Goal: Task Accomplishment & Management: Use online tool/utility

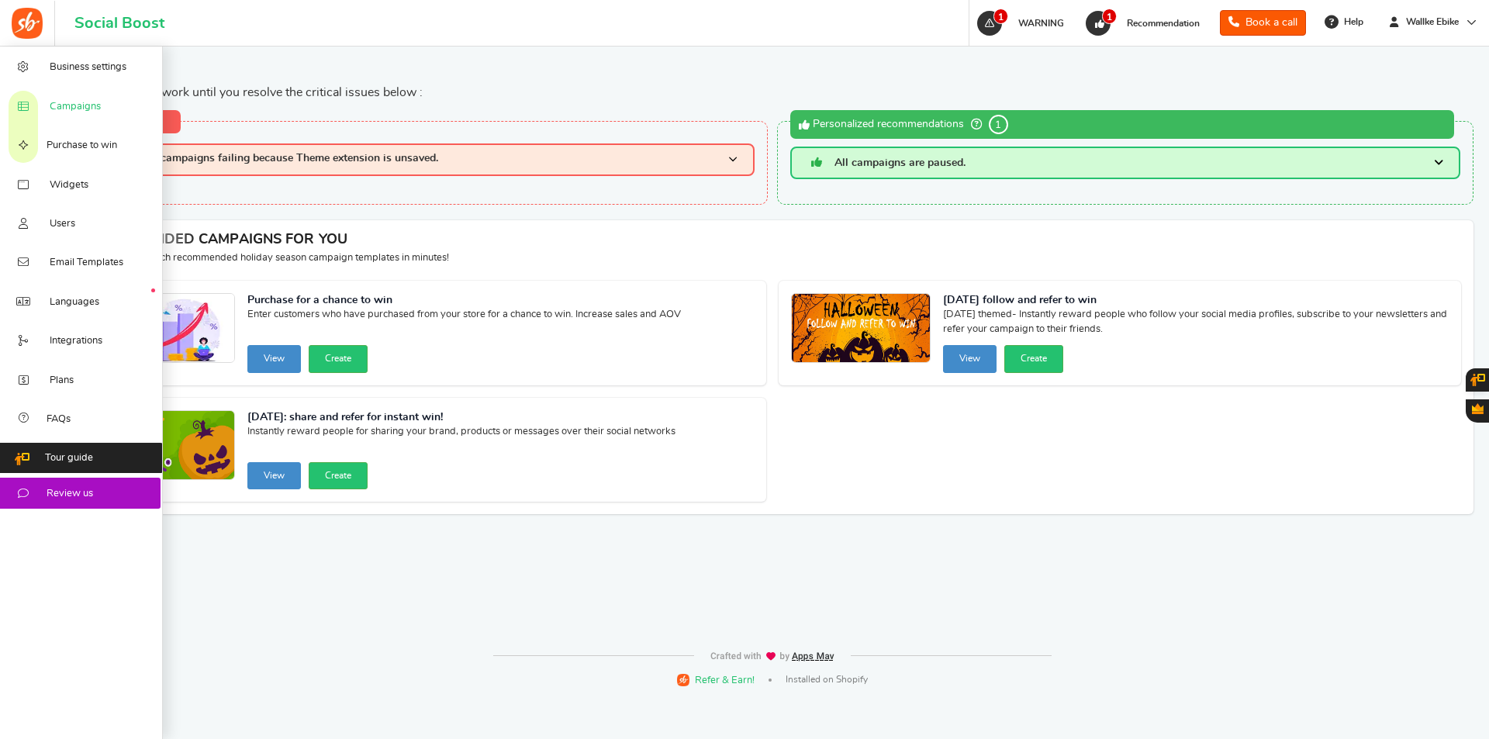
click at [106, 114] on link "Campaigns" at bounding box center [81, 105] width 163 height 39
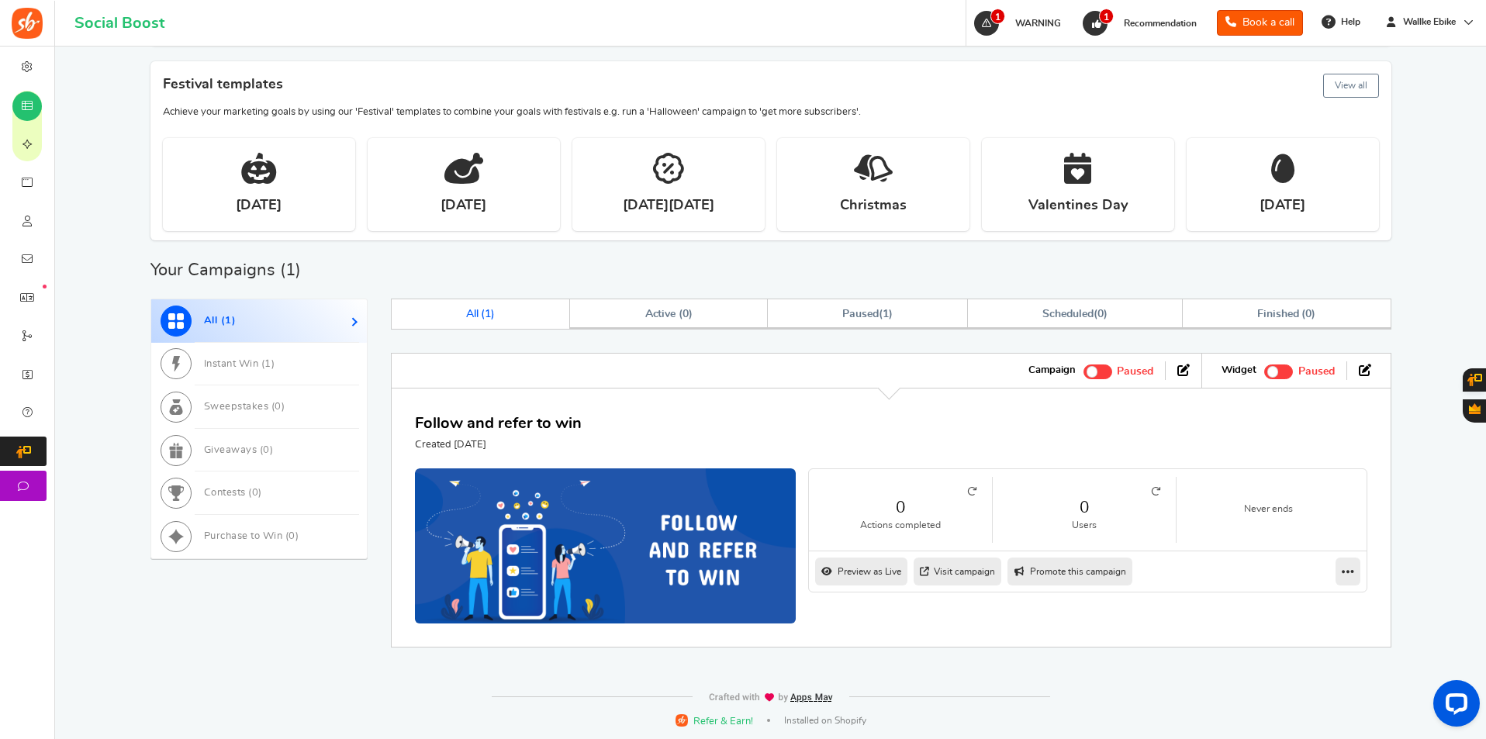
scroll to position [471, 0]
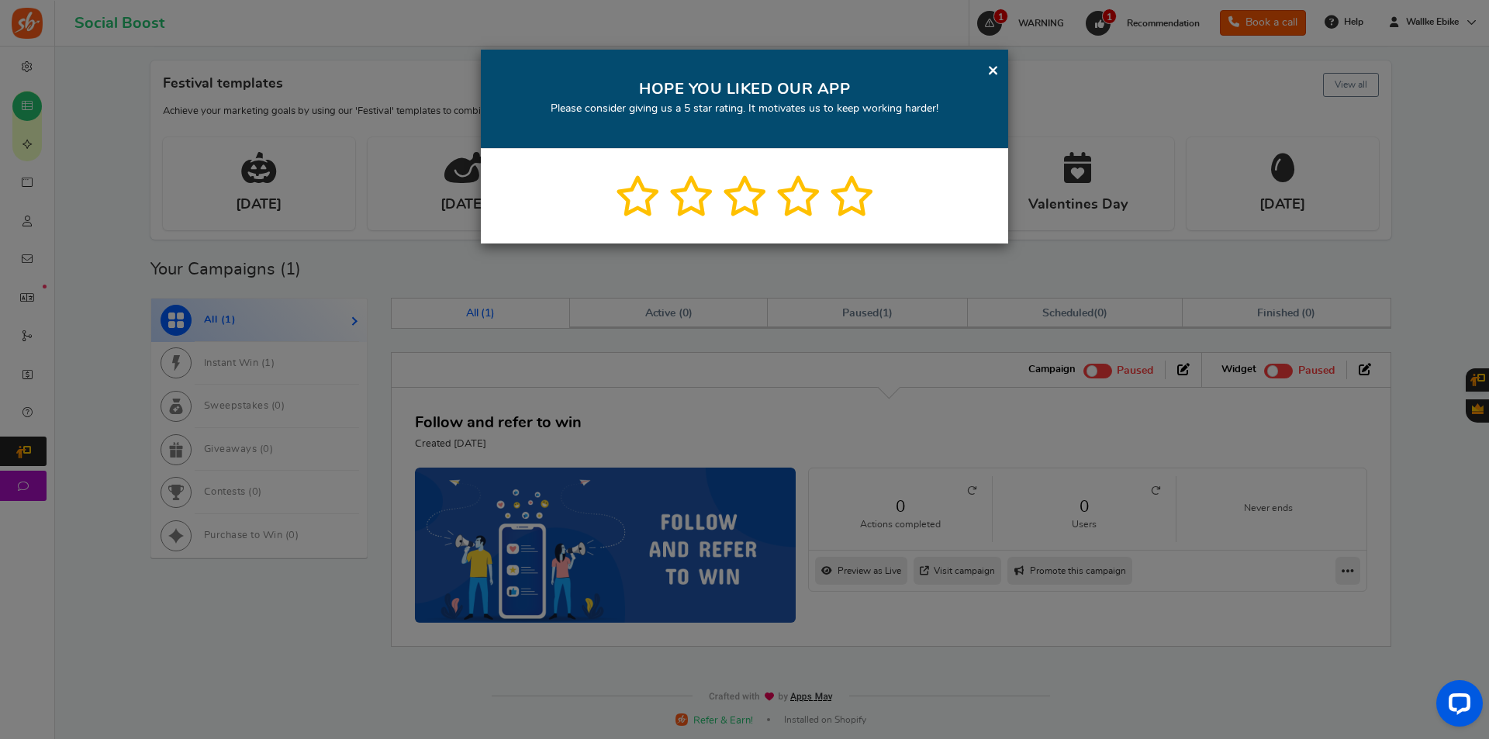
click at [995, 68] on link "×" at bounding box center [994, 70] width 12 height 19
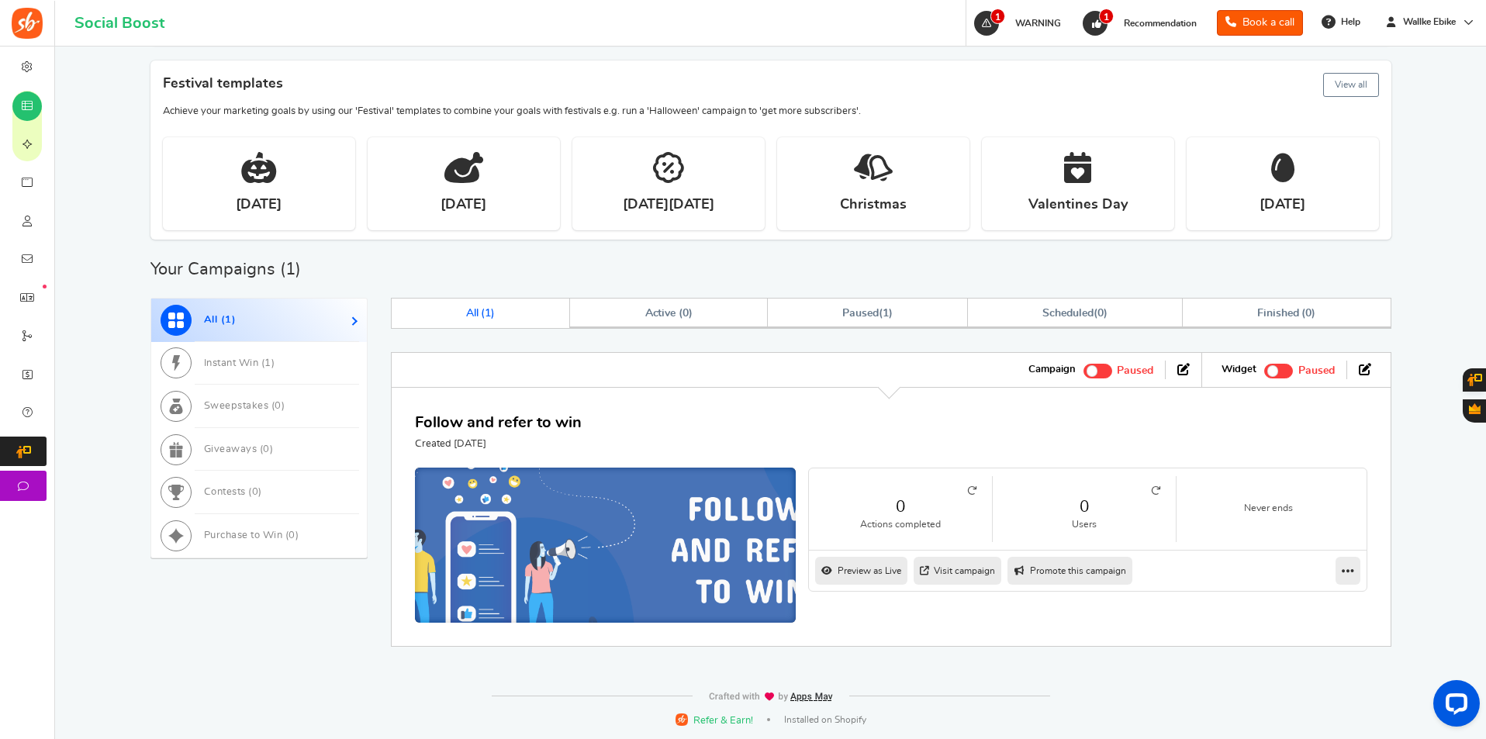
click at [569, 503] on img at bounding box center [606, 549] width 572 height 244
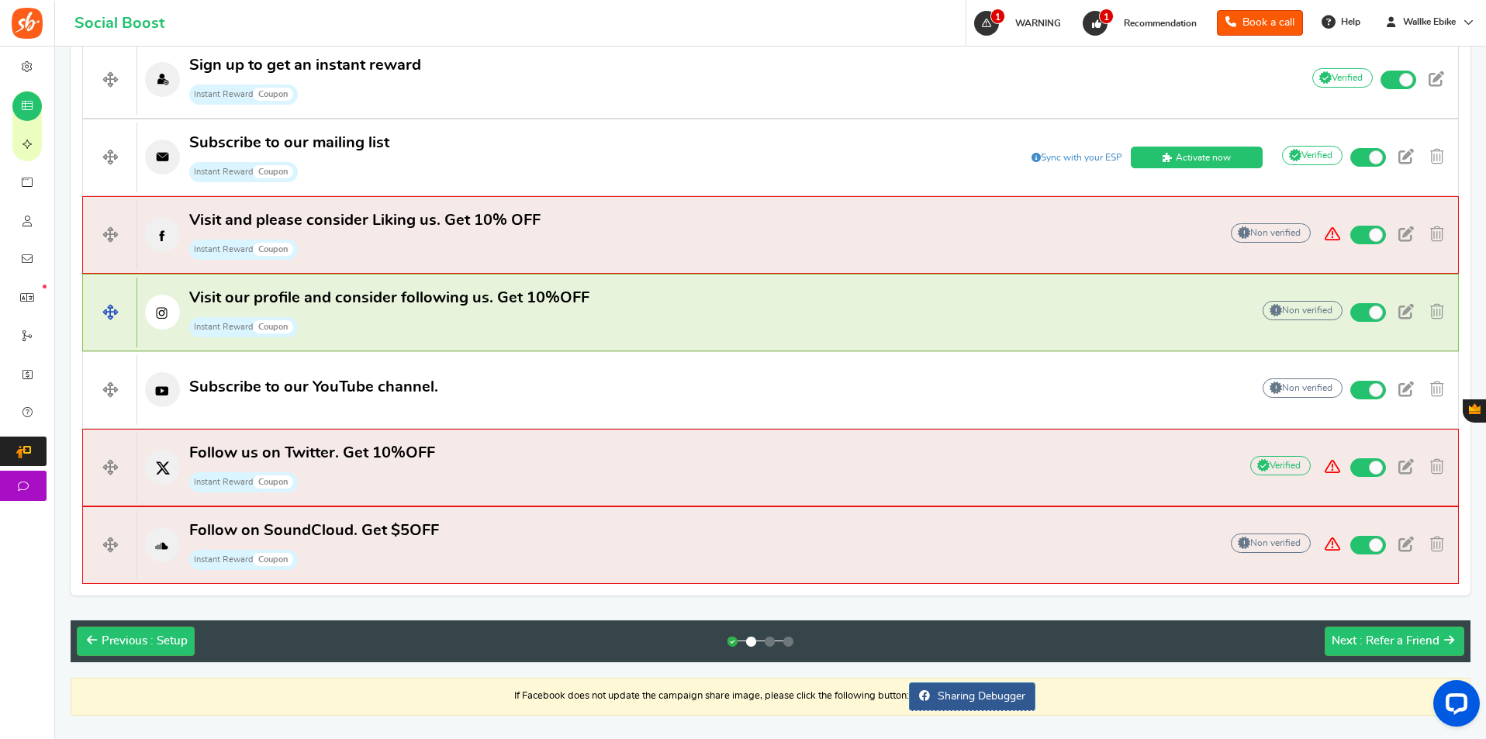
scroll to position [597, 0]
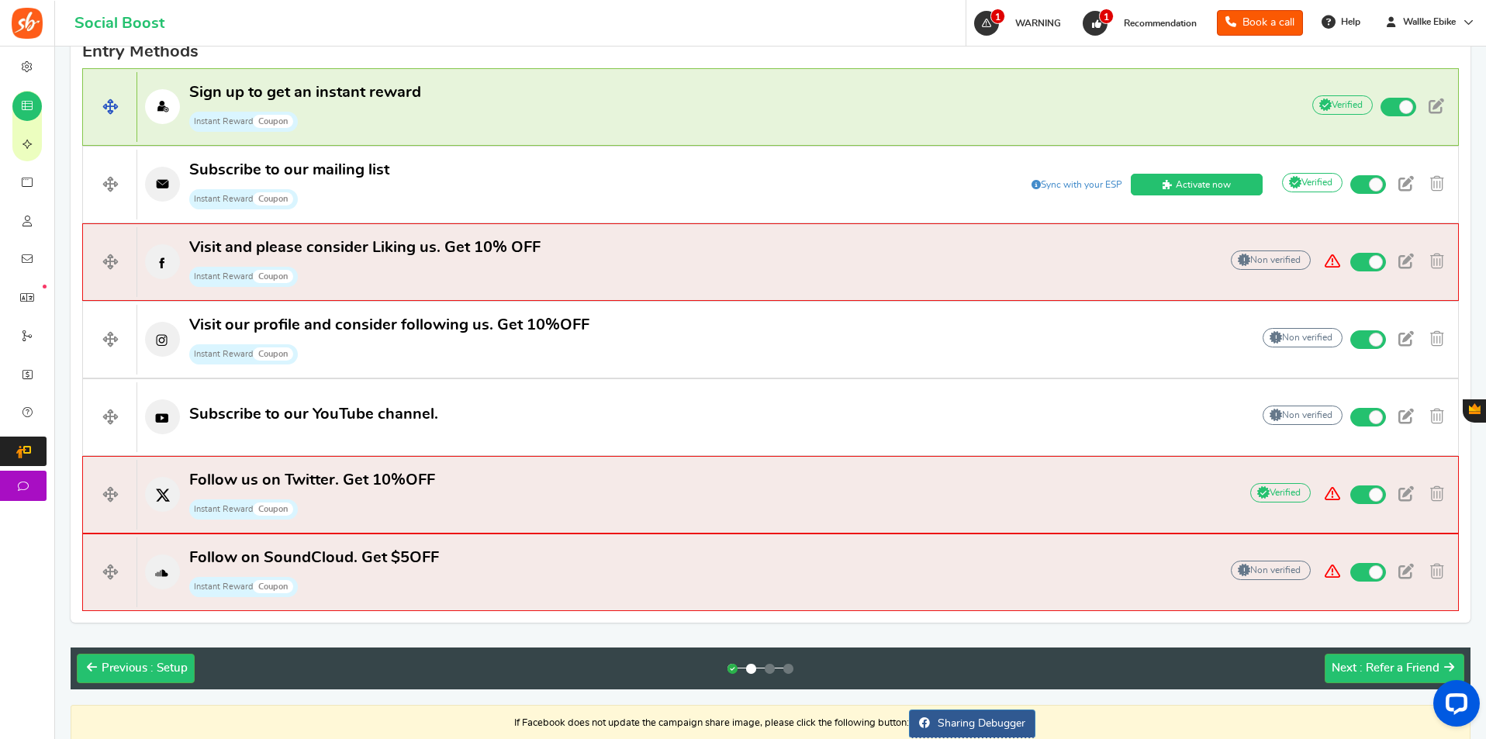
click at [529, 90] on p "Sign up to get an instant reward Instant Reward Coupon" at bounding box center [711, 107] width 1148 height 50
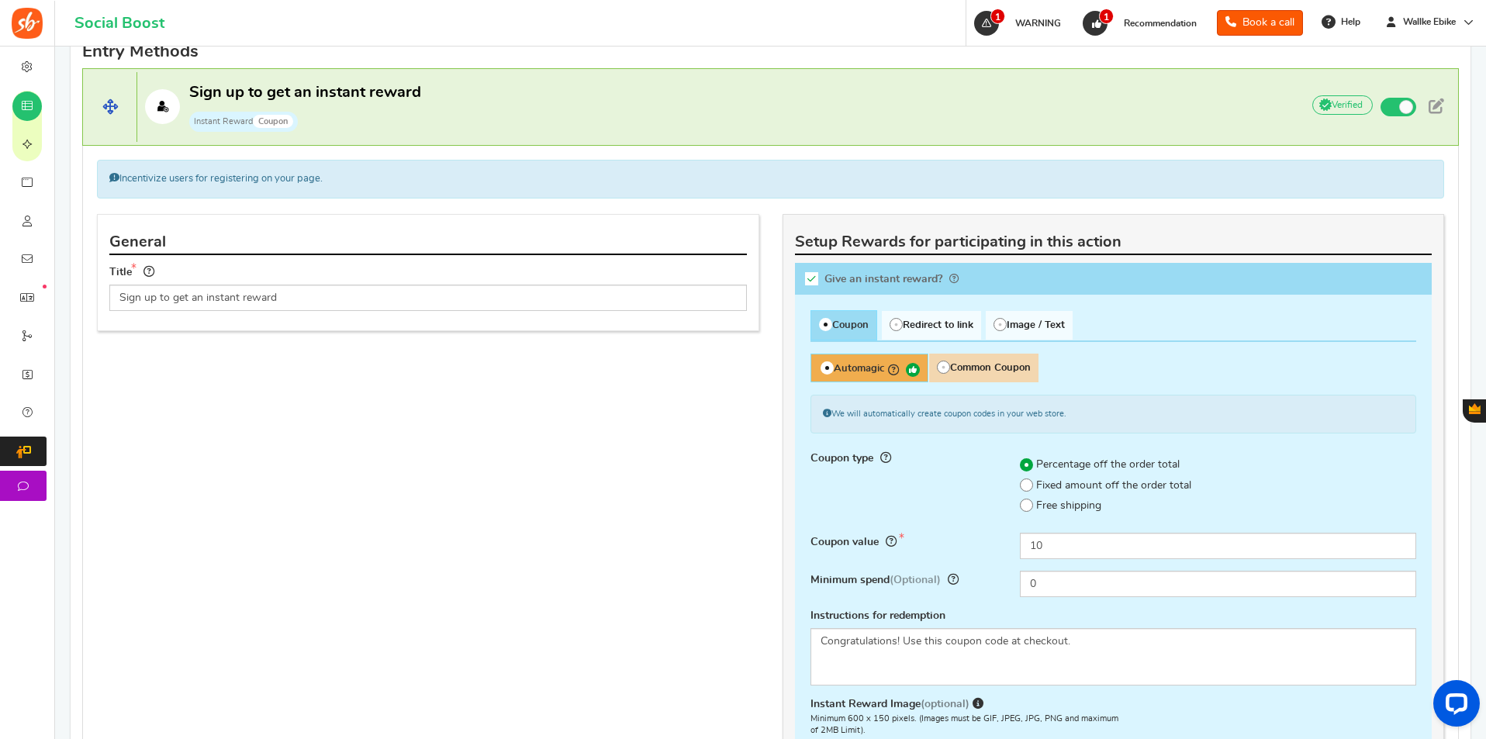
click at [659, 109] on p "Sign up to get an instant reward Instant Reward Coupon" at bounding box center [711, 107] width 1148 height 50
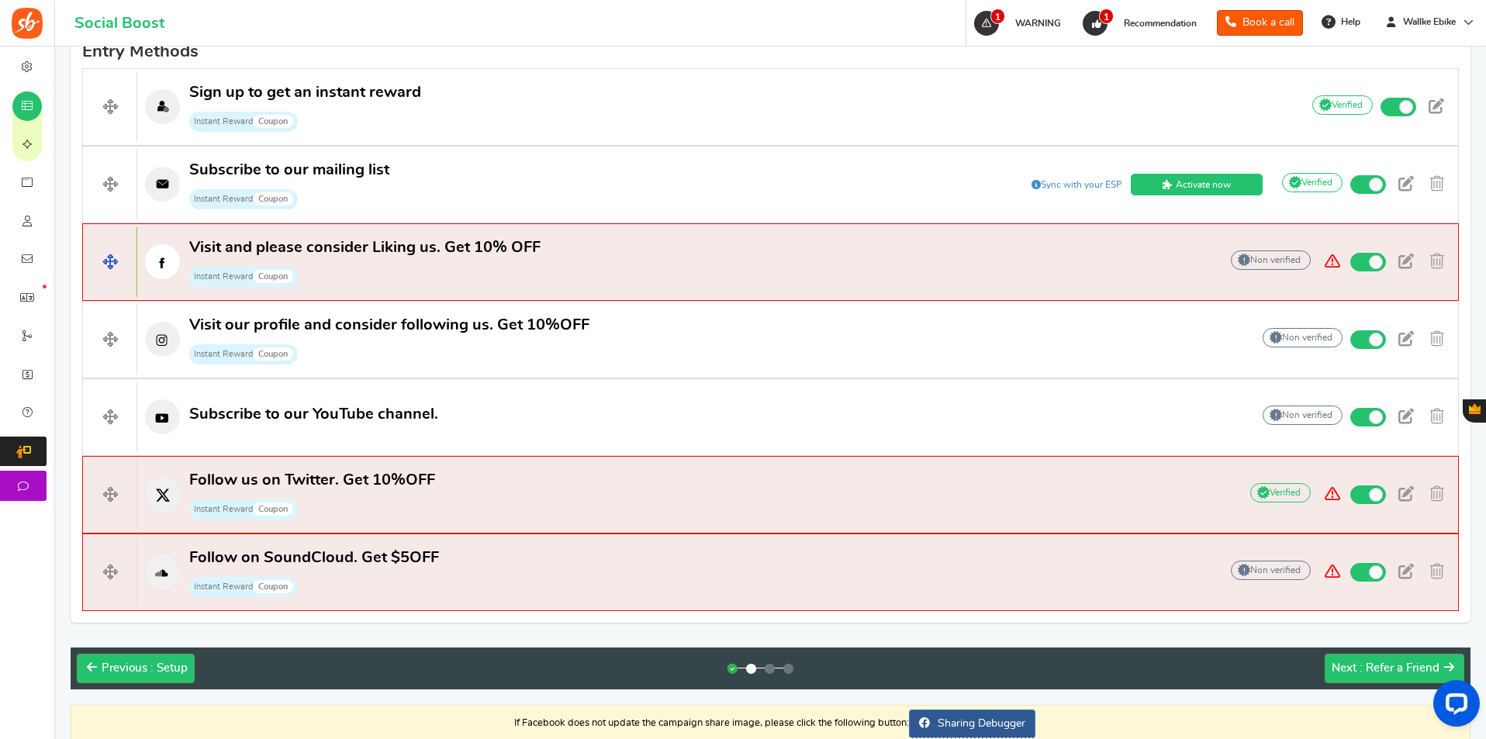
click at [651, 250] on p "Visit and please consider Liking us. Get 10% OFF Instant Reward Coupon" at bounding box center [670, 262] width 1067 height 50
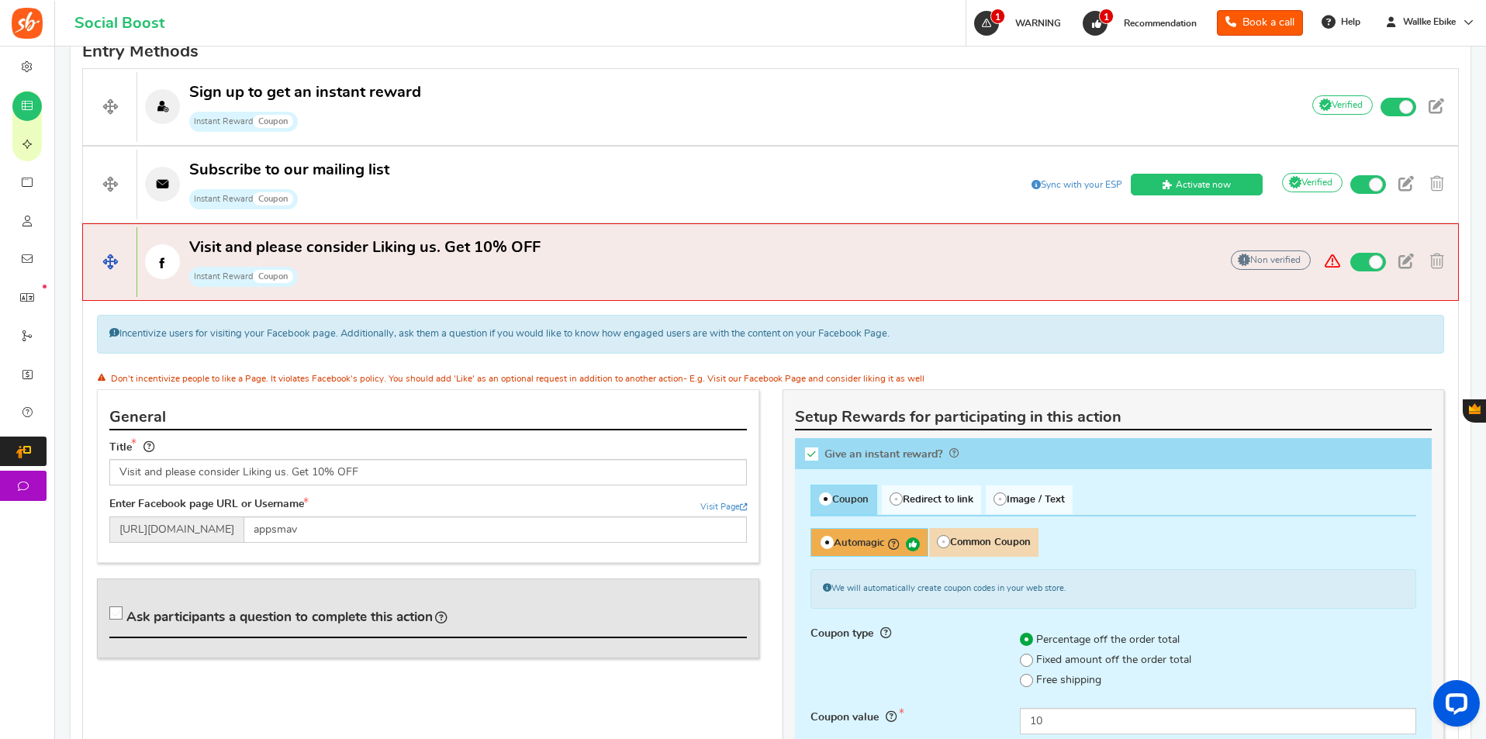
click at [655, 251] on p "Visit and please consider Liking us. Get 10% OFF Instant Reward Coupon" at bounding box center [670, 262] width 1067 height 50
